Goal: Task Accomplishment & Management: Manage account settings

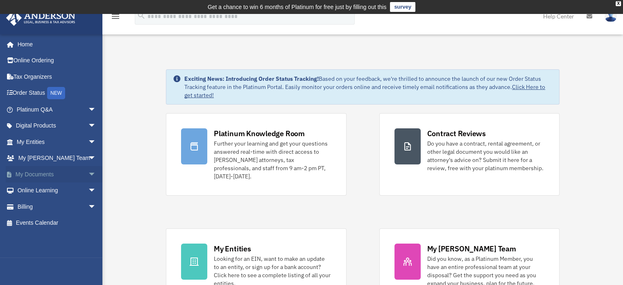
click at [88, 172] on span "arrow_drop_down" at bounding box center [96, 174] width 16 height 17
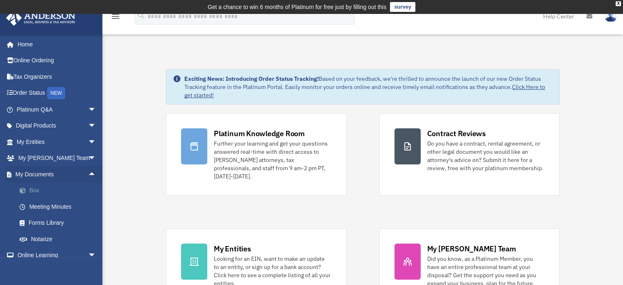
click at [30, 190] on link "Box" at bounding box center [59, 190] width 97 height 16
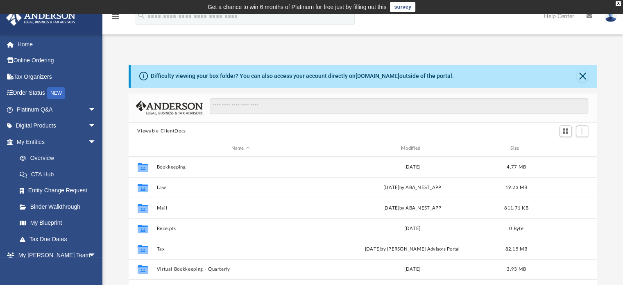
scroll to position [180, 462]
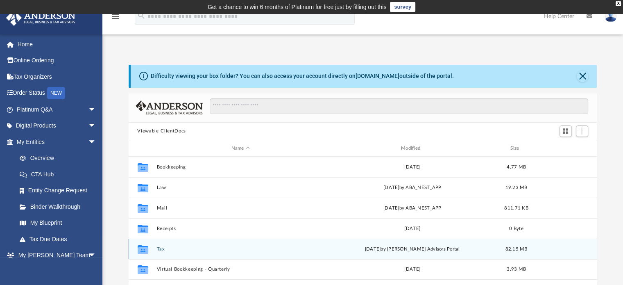
click at [147, 250] on icon "grid" at bounding box center [142, 250] width 11 height 7
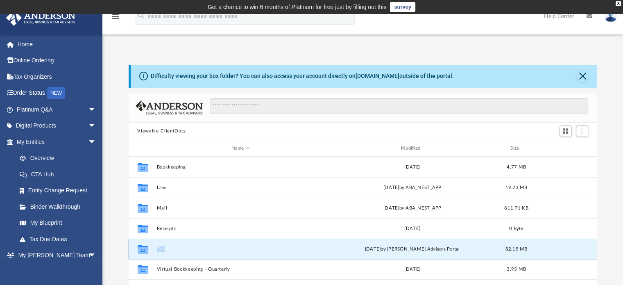
click at [147, 250] on icon "grid" at bounding box center [142, 250] width 11 height 7
click at [202, 244] on div "Collaborated Folder Tax [DATE] by [PERSON_NAME] Advisors Portal 82.15 MB" at bounding box center [363, 248] width 469 height 20
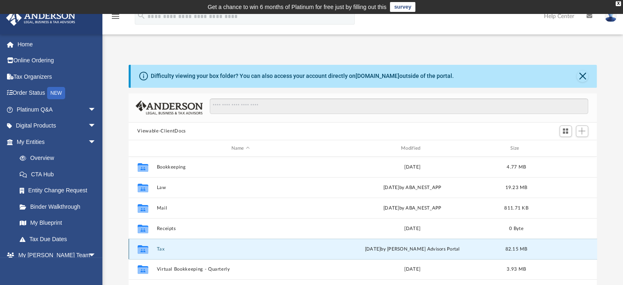
click at [202, 244] on div "Collaborated Folder Tax [DATE] by [PERSON_NAME] Advisors Portal 82.15 MB" at bounding box center [363, 248] width 469 height 20
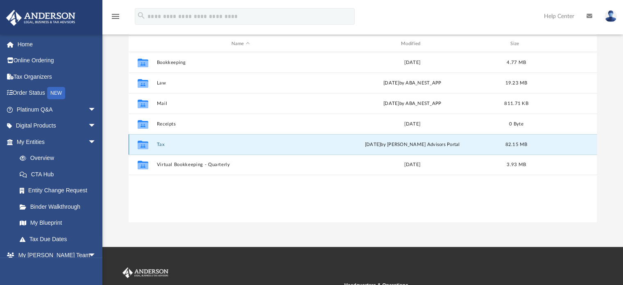
scroll to position [105, 0]
click at [144, 142] on icon "grid" at bounding box center [142, 145] width 11 height 7
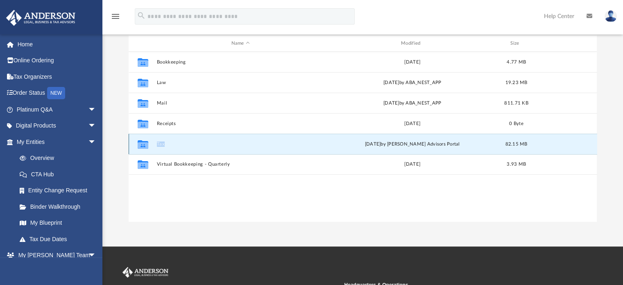
click at [183, 147] on div "Collaborated Folder Tax [DATE] by [PERSON_NAME] Advisors Portal 82.15 MB" at bounding box center [363, 144] width 469 height 20
click at [39, 155] on link "Overview" at bounding box center [59, 158] width 97 height 16
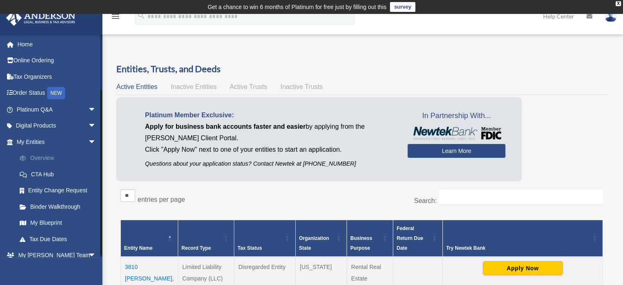
scroll to position [72, 0]
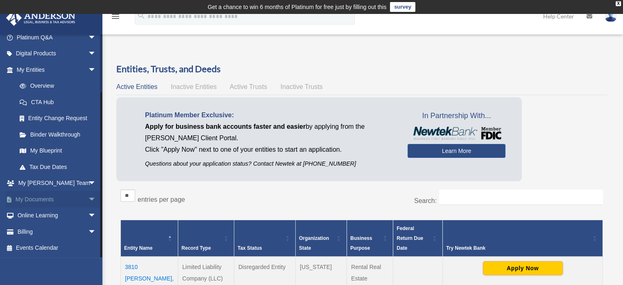
click at [88, 198] on span "arrow_drop_down" at bounding box center [96, 199] width 16 height 17
click at [30, 214] on link "Box" at bounding box center [59, 215] width 97 height 16
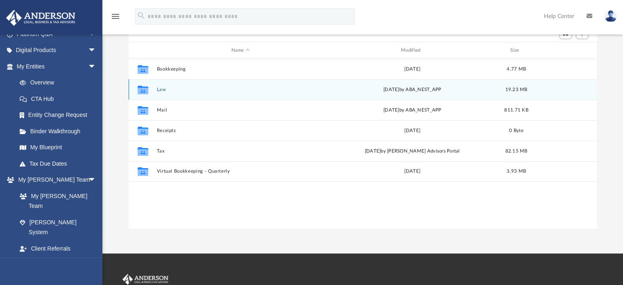
scroll to position [98, 0]
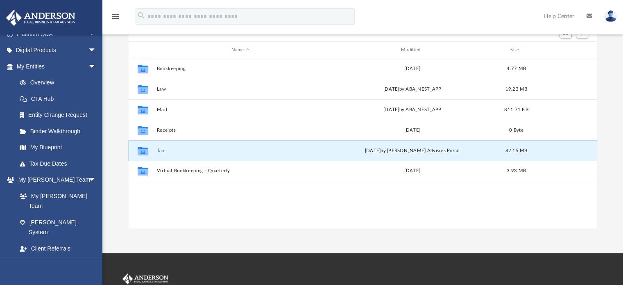
click at [160, 148] on button "Tax" at bounding box center [240, 150] width 168 height 5
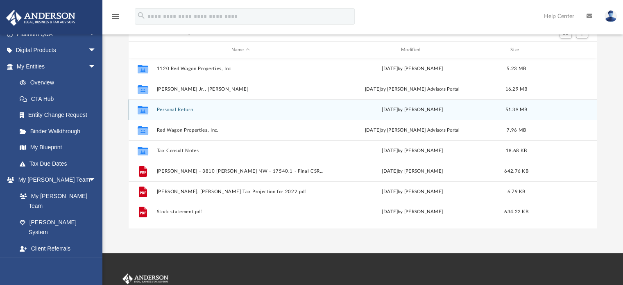
click at [167, 106] on div "Collaborated Folder Personal Return [DATE] by [PERSON_NAME] 51.39 MB" at bounding box center [363, 109] width 469 height 20
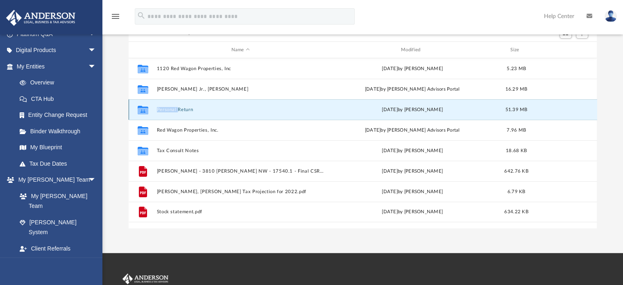
click at [167, 106] on div "Collaborated Folder Personal Return [DATE] by [PERSON_NAME] 51.39 MB" at bounding box center [363, 109] width 469 height 20
click at [141, 108] on icon "grid" at bounding box center [142, 111] width 11 height 7
click at [188, 109] on button "Personal Return" at bounding box center [240, 109] width 168 height 5
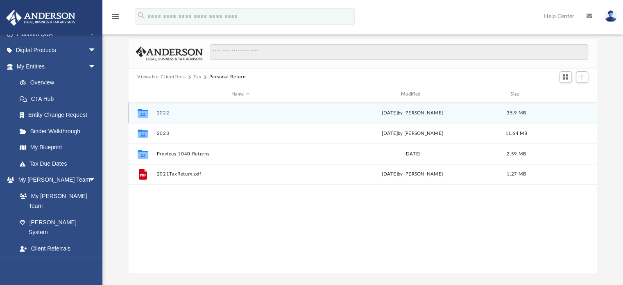
scroll to position [55, 0]
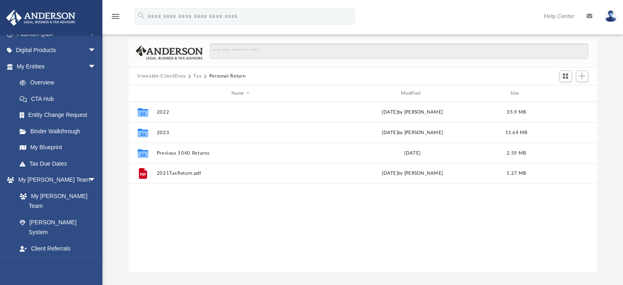
click at [198, 74] on button "Tax" at bounding box center [197, 76] width 8 height 7
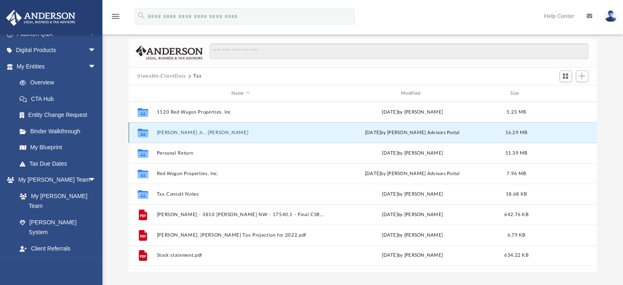
click at [174, 130] on button "Deffler Jr., Samuel C." at bounding box center [240, 132] width 168 height 5
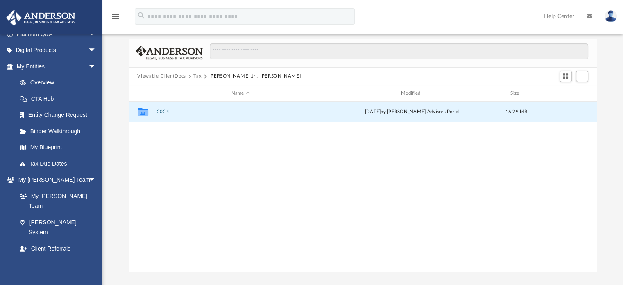
click at [162, 111] on button "2024" at bounding box center [240, 111] width 168 height 5
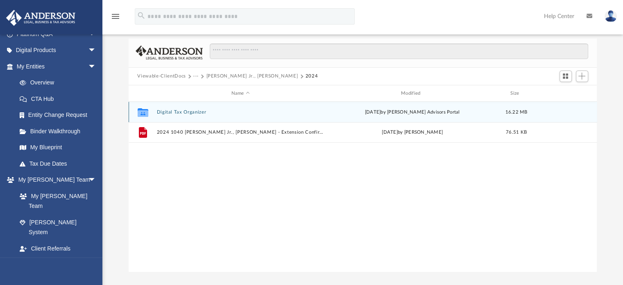
click at [186, 110] on div "Collaborated Folder Digital Tax Organizer Wed Aug 6 2025 by Anderson Advisors P…" at bounding box center [363, 112] width 469 height 20
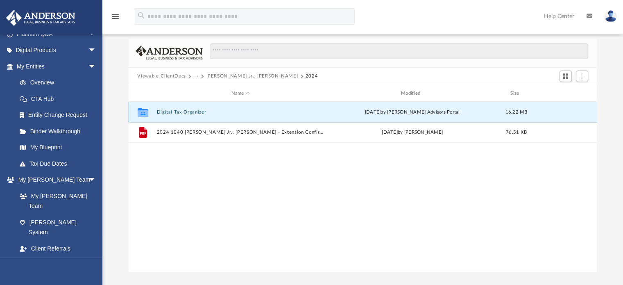
click at [186, 110] on button "Digital Tax Organizer" at bounding box center [240, 111] width 168 height 5
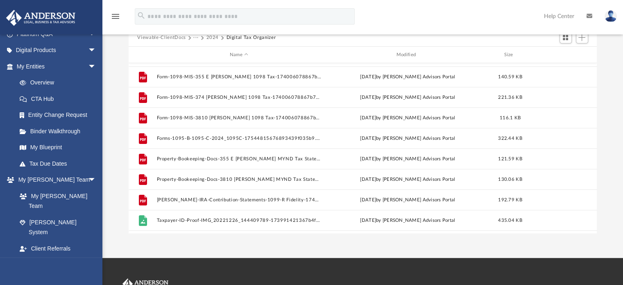
scroll to position [153, 0]
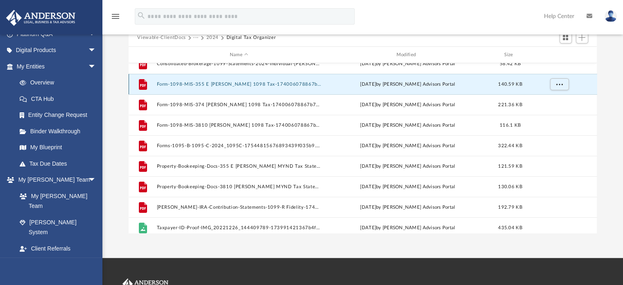
click at [181, 82] on button "Form-1098-MIS-355 E Thomas 1098 Tax-174006078867b738743d11b.pdf" at bounding box center [238, 84] width 165 height 5
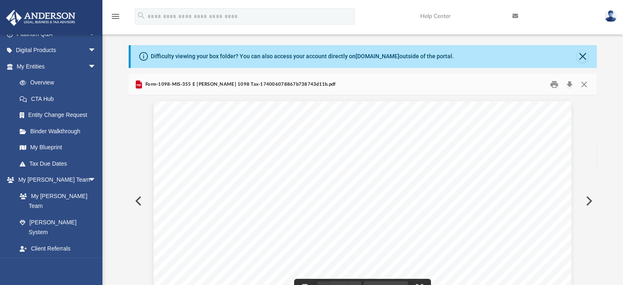
scroll to position [0, 0]
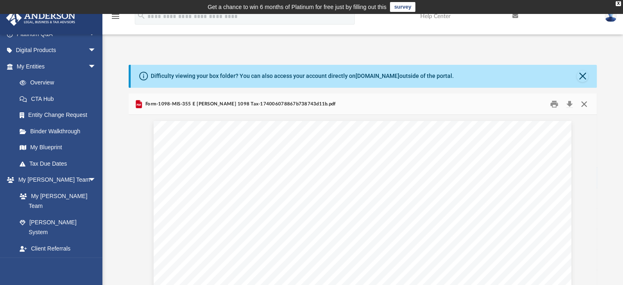
click at [585, 102] on button "Close" at bounding box center [584, 103] width 15 height 13
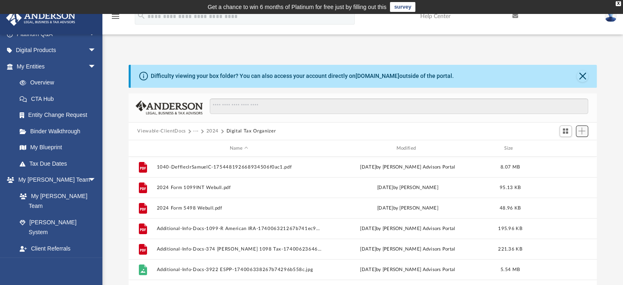
click at [585, 132] on span "Add" at bounding box center [581, 130] width 7 height 7
click at [562, 147] on li "Upload" at bounding box center [570, 147] width 26 height 9
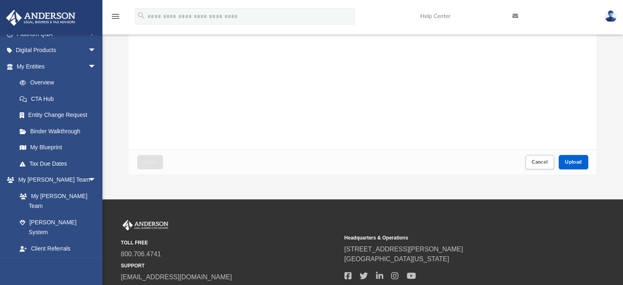
scroll to position [152, 0]
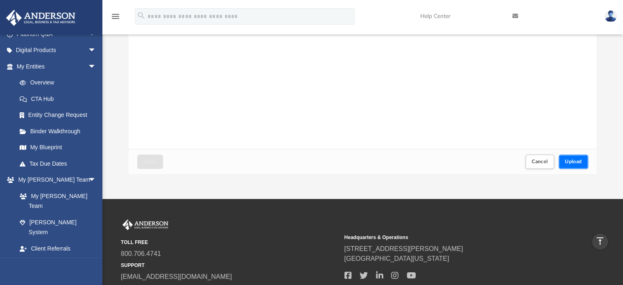
click at [580, 165] on button "Upload" at bounding box center [573, 161] width 29 height 14
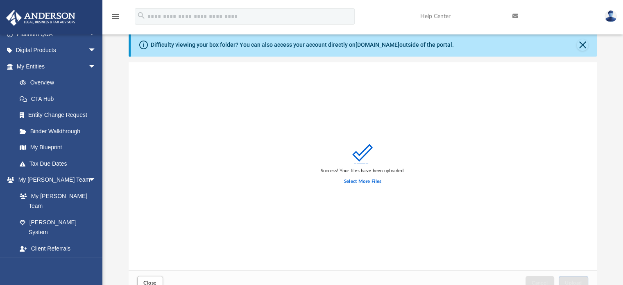
scroll to position [36, 0]
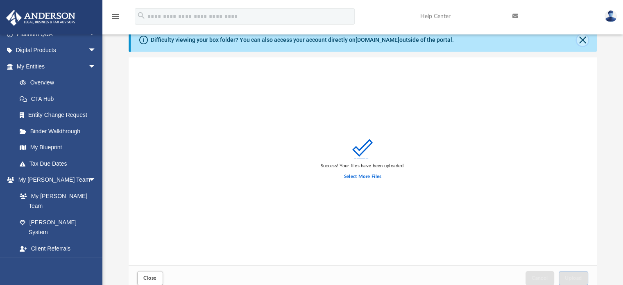
click at [583, 39] on button "Close" at bounding box center [582, 39] width 11 height 11
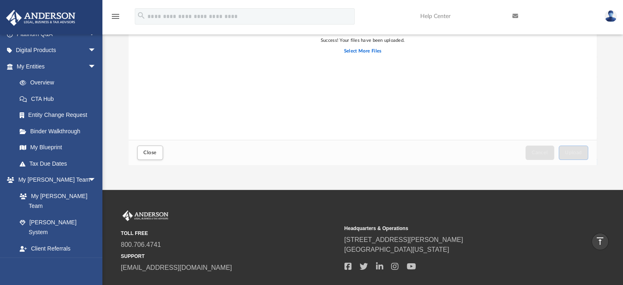
scroll to position [131, 0]
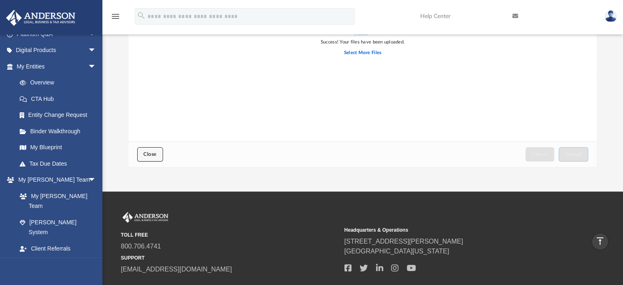
click at [150, 152] on span "Close" at bounding box center [149, 154] width 13 height 5
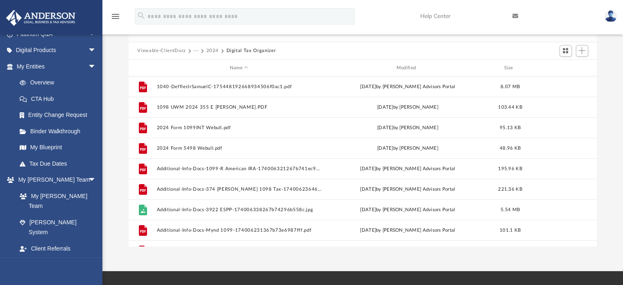
scroll to position [0, 0]
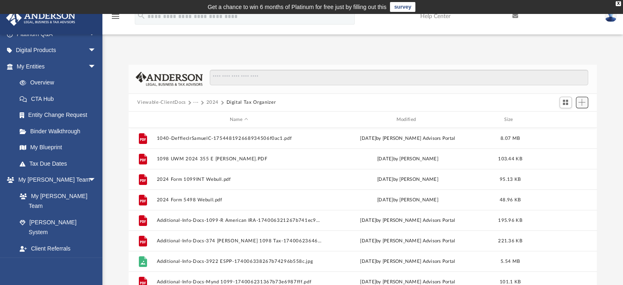
click at [583, 101] on span "Add" at bounding box center [581, 102] width 7 height 7
click at [567, 118] on li "Upload" at bounding box center [570, 118] width 26 height 9
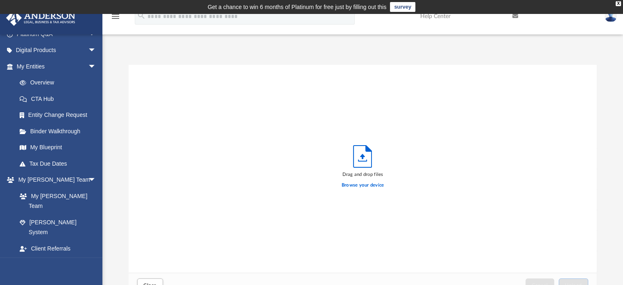
scroll to position [202, 462]
click at [362, 184] on label "Browse your device" at bounding box center [363, 184] width 43 height 7
click at [0, 0] on input "Browse your device" at bounding box center [0, 0] width 0 height 0
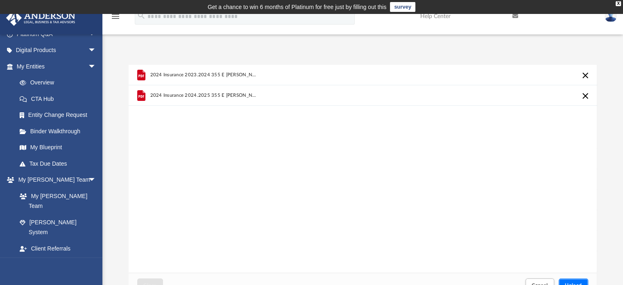
click at [569, 283] on span "Upload" at bounding box center [573, 285] width 17 height 5
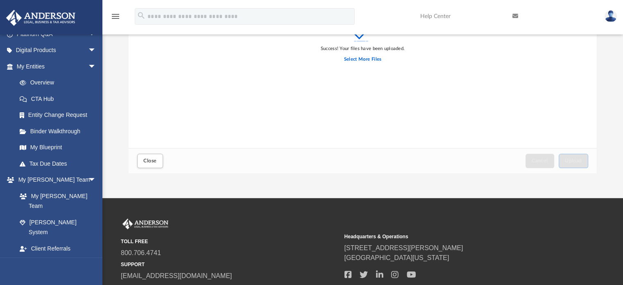
scroll to position [125, 0]
click at [151, 160] on span "Close" at bounding box center [149, 160] width 13 height 5
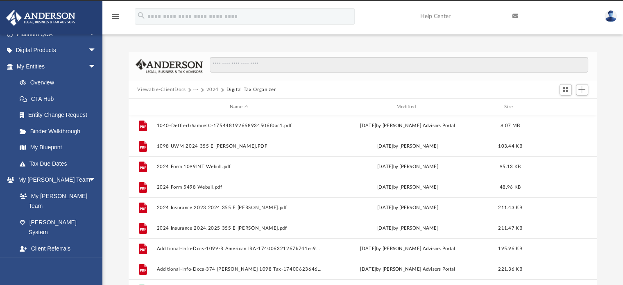
scroll to position [0, 0]
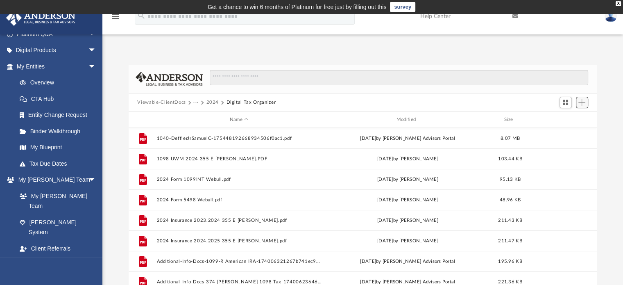
click at [581, 98] on button "Add" at bounding box center [582, 102] width 12 height 11
click at [567, 114] on li "Upload" at bounding box center [570, 118] width 26 height 9
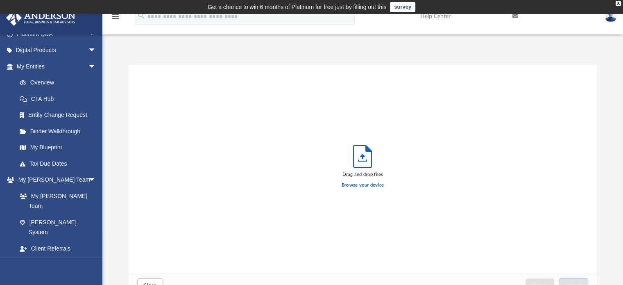
scroll to position [202, 462]
click at [357, 182] on label "Browse your device" at bounding box center [363, 184] width 43 height 7
click at [0, 0] on input "Browse your device" at bounding box center [0, 0] width 0 height 0
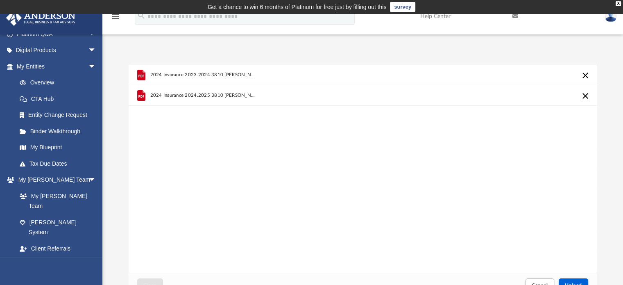
scroll to position [70, 0]
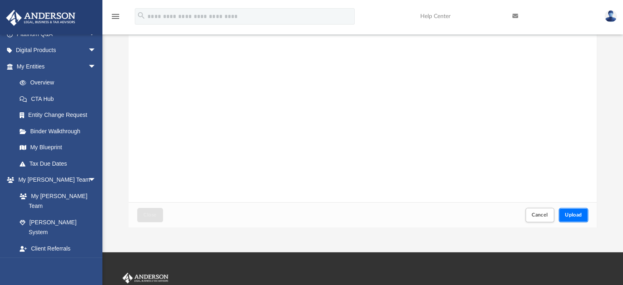
click at [574, 213] on span "Upload" at bounding box center [573, 214] width 17 height 5
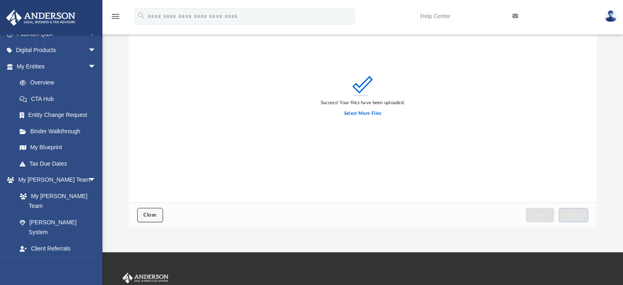
click at [151, 215] on span "Close" at bounding box center [149, 214] width 13 height 5
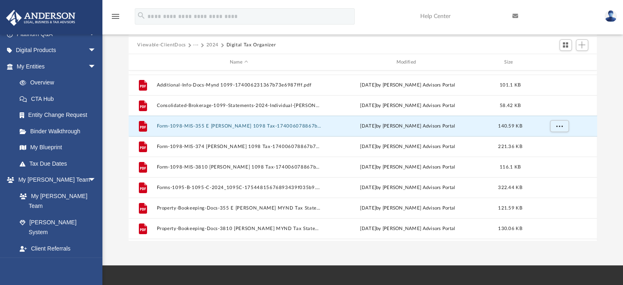
scroll to position [226, 0]
